Goal: Transaction & Acquisition: Download file/media

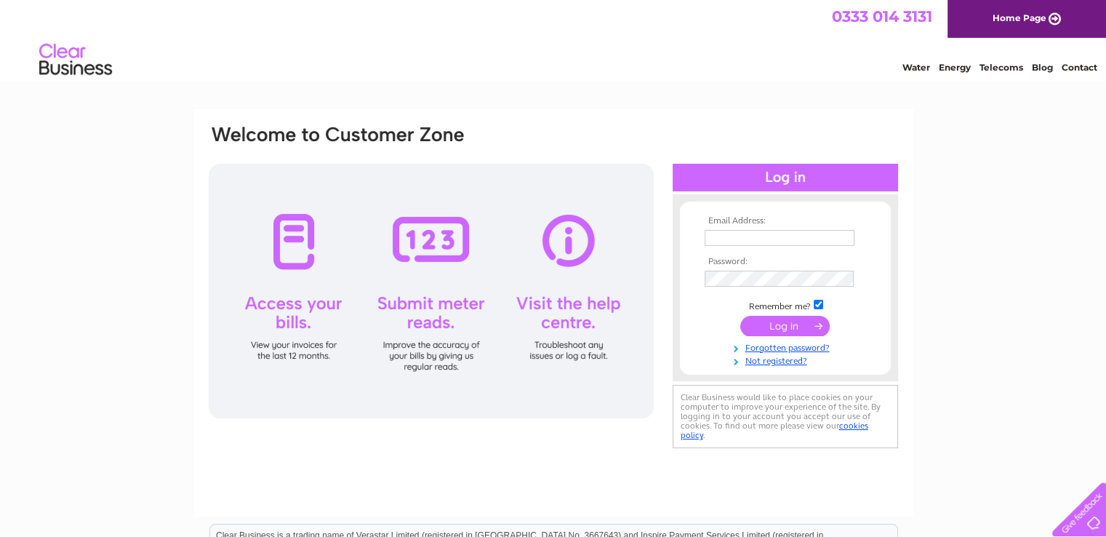
type input "colin@clarkspharmacy.com"
click at [701, 279] on td at bounding box center [785, 279] width 169 height 25
click at [740, 316] on input "submit" at bounding box center [784, 326] width 89 height 20
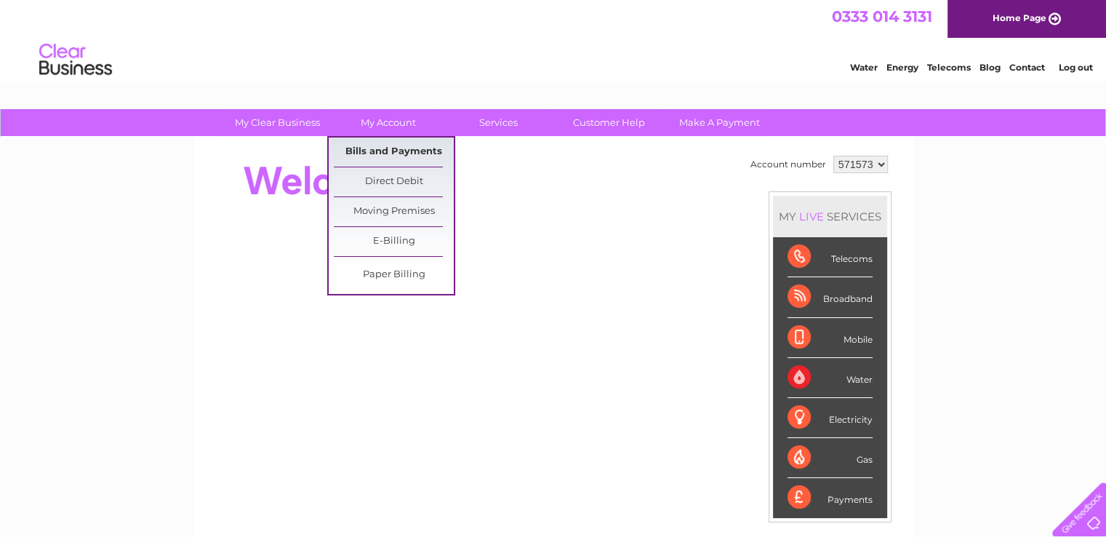
click at [381, 148] on link "Bills and Payments" at bounding box center [394, 151] width 120 height 29
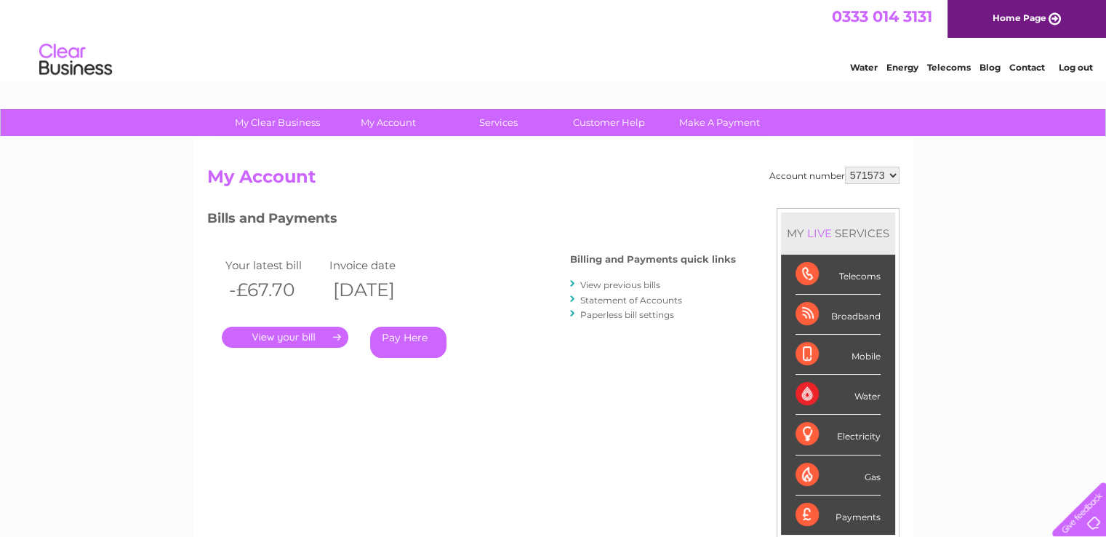
click at [895, 174] on select "571573 912541" at bounding box center [872, 175] width 55 height 17
select select "912541"
click at [845, 167] on select "571573 912541" at bounding box center [872, 175] width 55 height 17
click at [611, 282] on link "View previous bills" at bounding box center [620, 284] width 80 height 11
click at [592, 285] on link "View previous bills" at bounding box center [620, 284] width 80 height 11
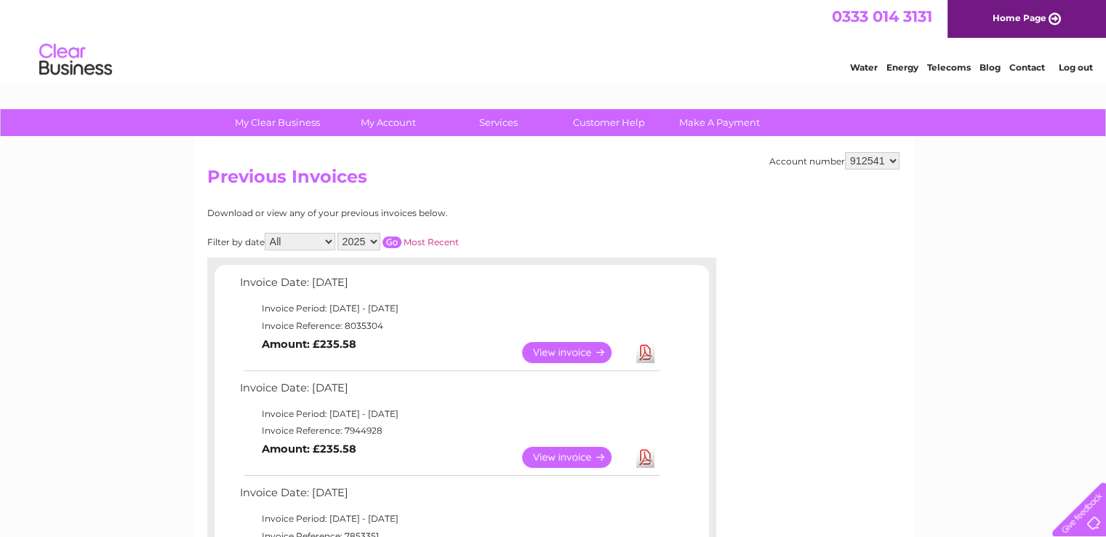
click at [566, 456] on link "View" at bounding box center [575, 456] width 107 height 21
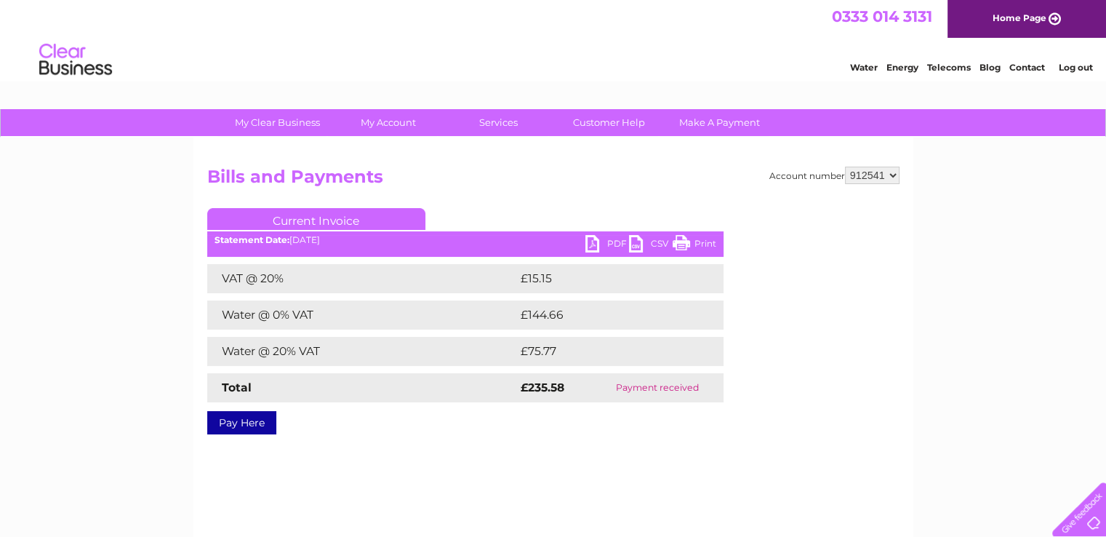
click at [614, 241] on link "PDF" at bounding box center [607, 245] width 44 height 21
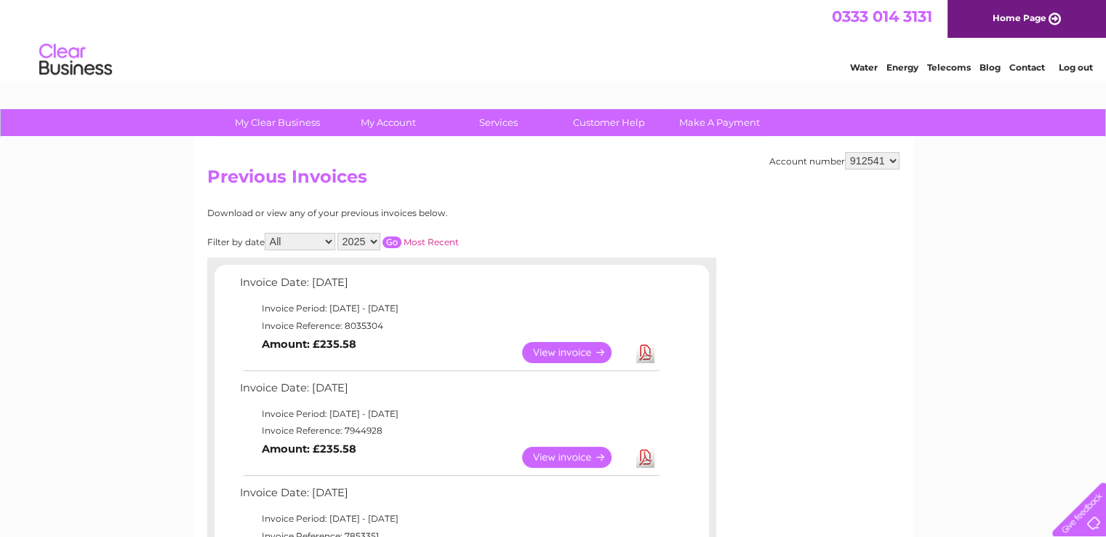
click at [648, 350] on link "Download" at bounding box center [645, 352] width 18 height 21
